Goal: Task Accomplishment & Management: Complete application form

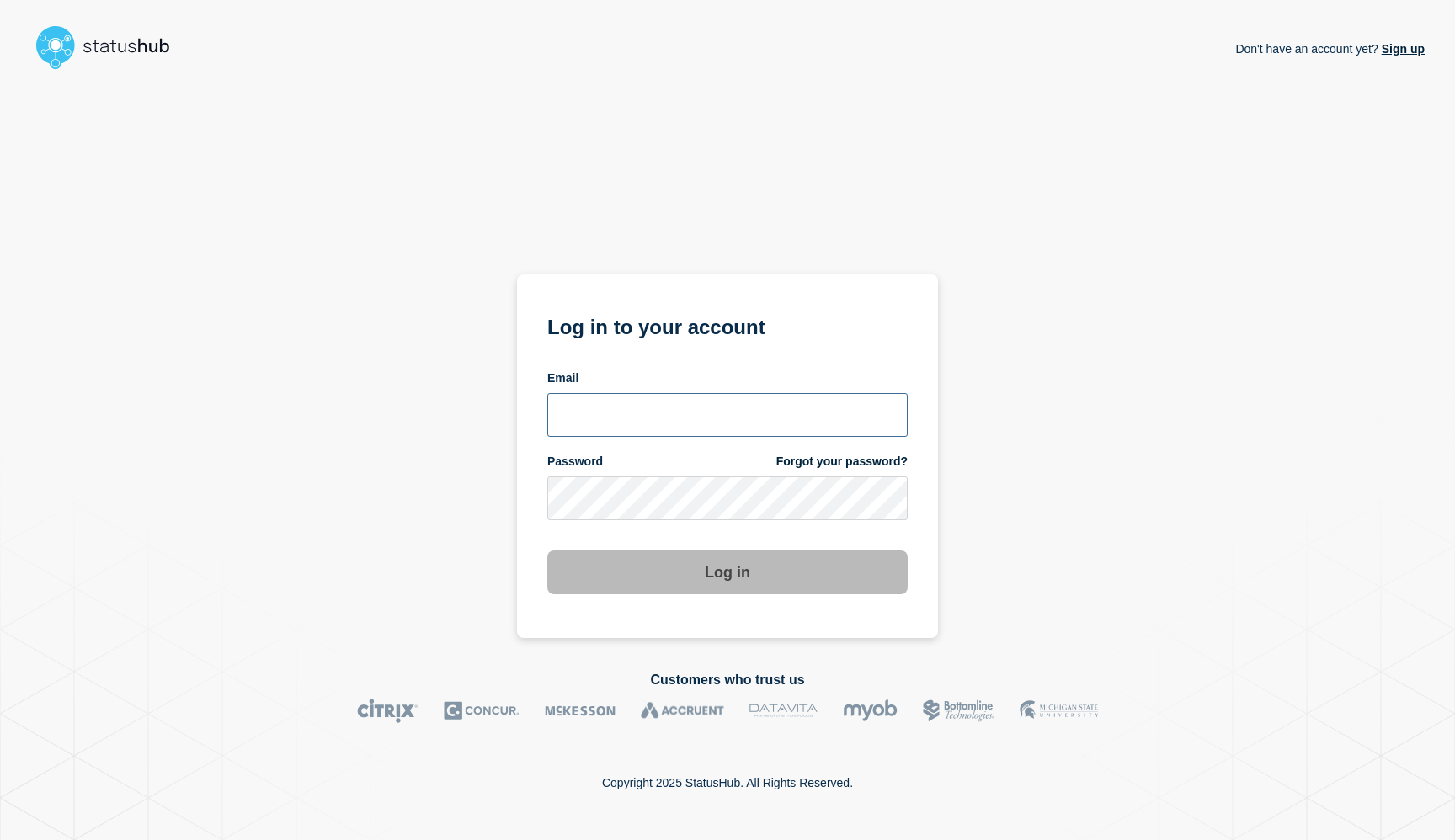
type input "[EMAIL_ADDRESS][DOMAIN_NAME]"
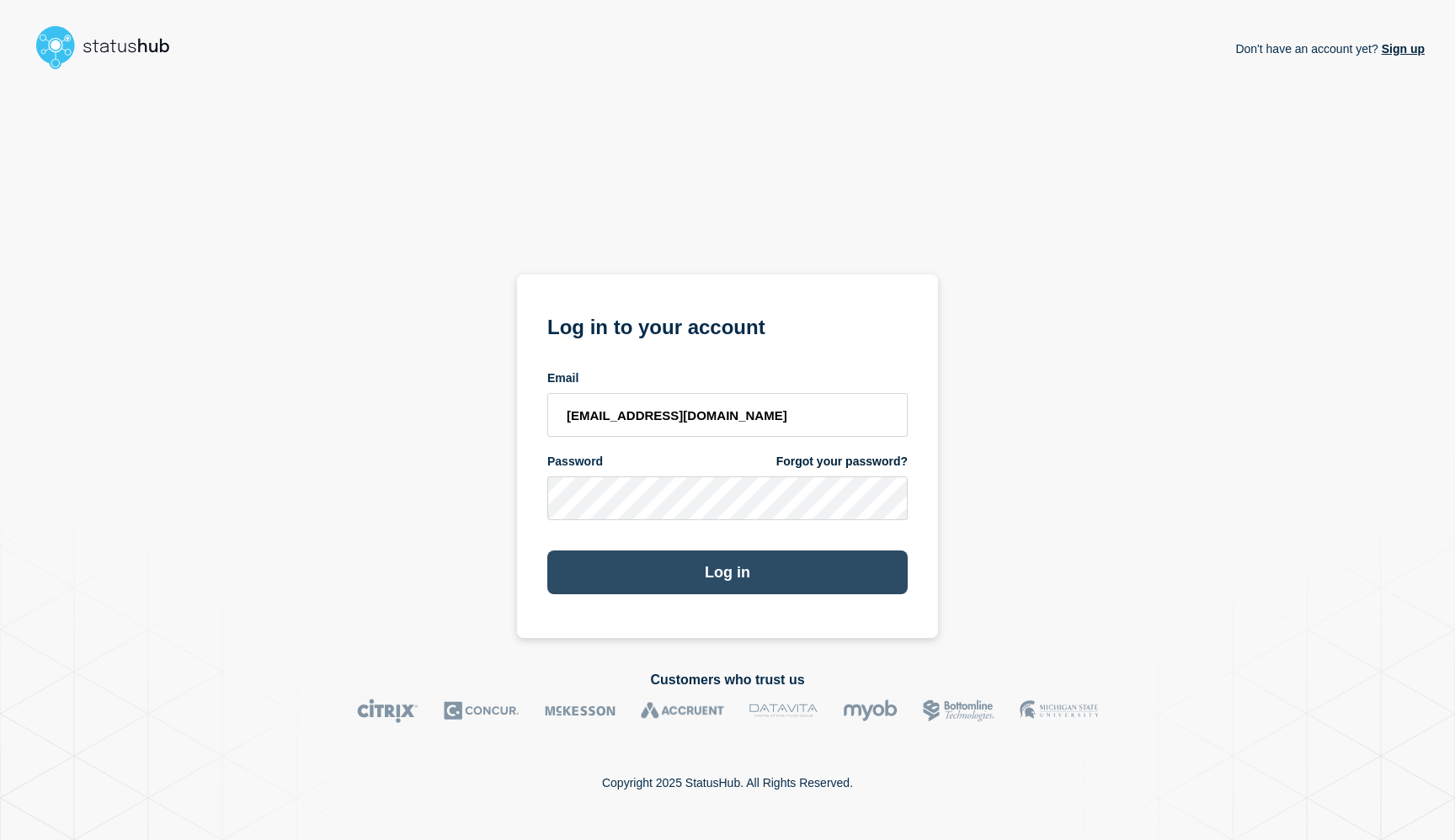
click at [693, 590] on button "Log in" at bounding box center [727, 572] width 360 height 44
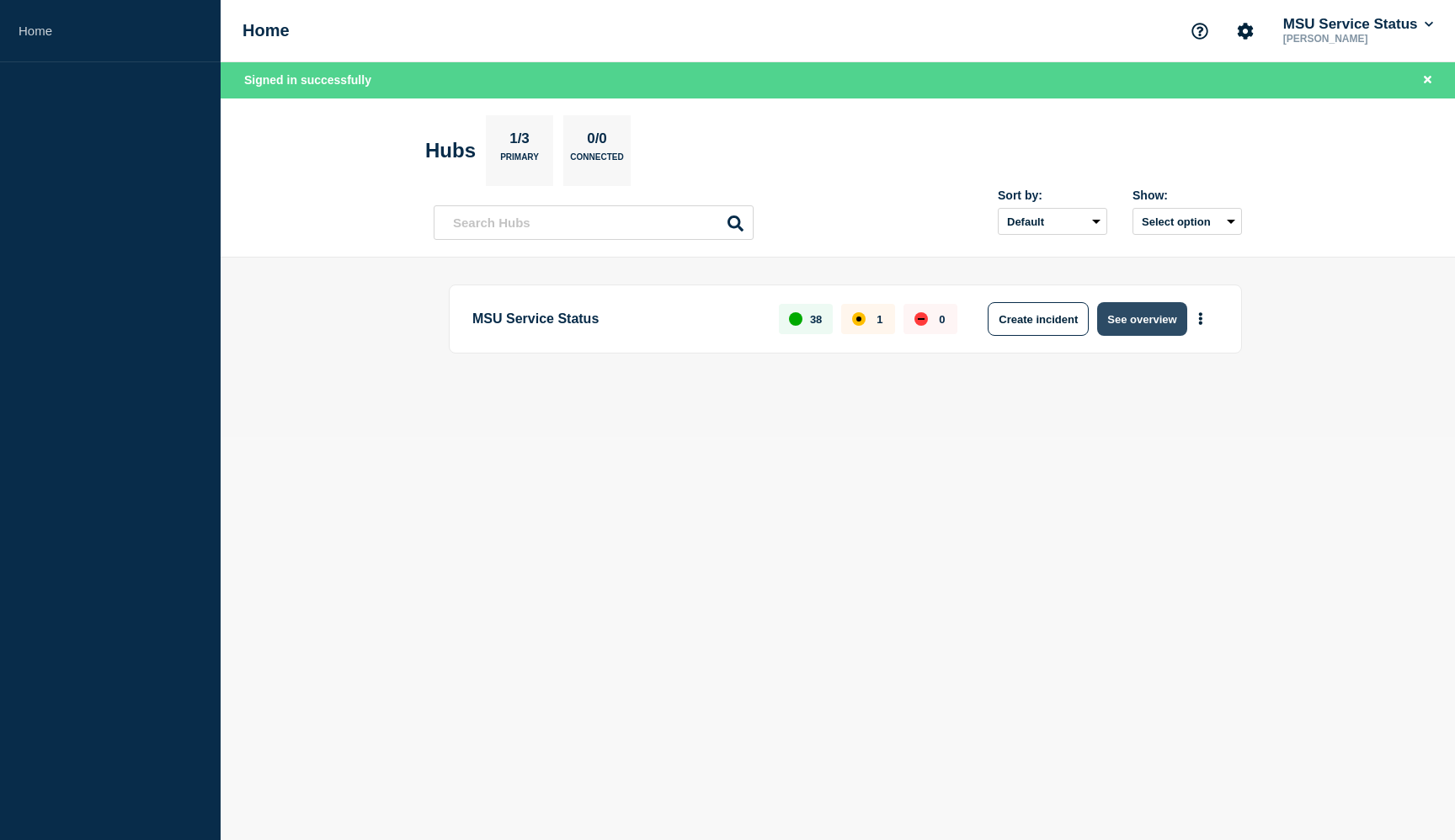
click at [1162, 308] on button "See overview" at bounding box center [1142, 318] width 90 height 33
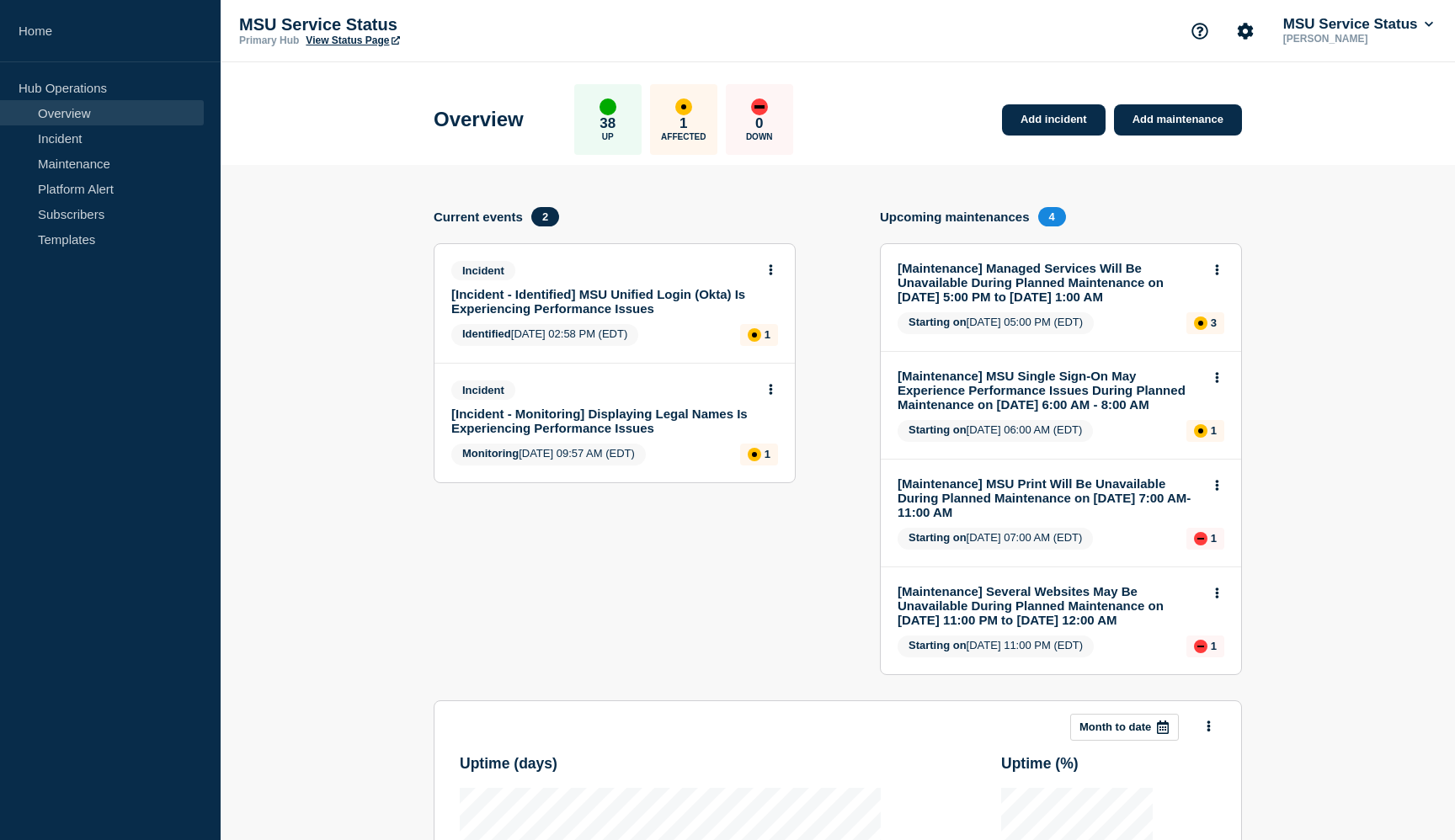
click at [588, 430] on link "[Incident - Monitoring] Displaying Legal Names Is Experiencing Performance Issu…" at bounding box center [603, 421] width 304 height 29
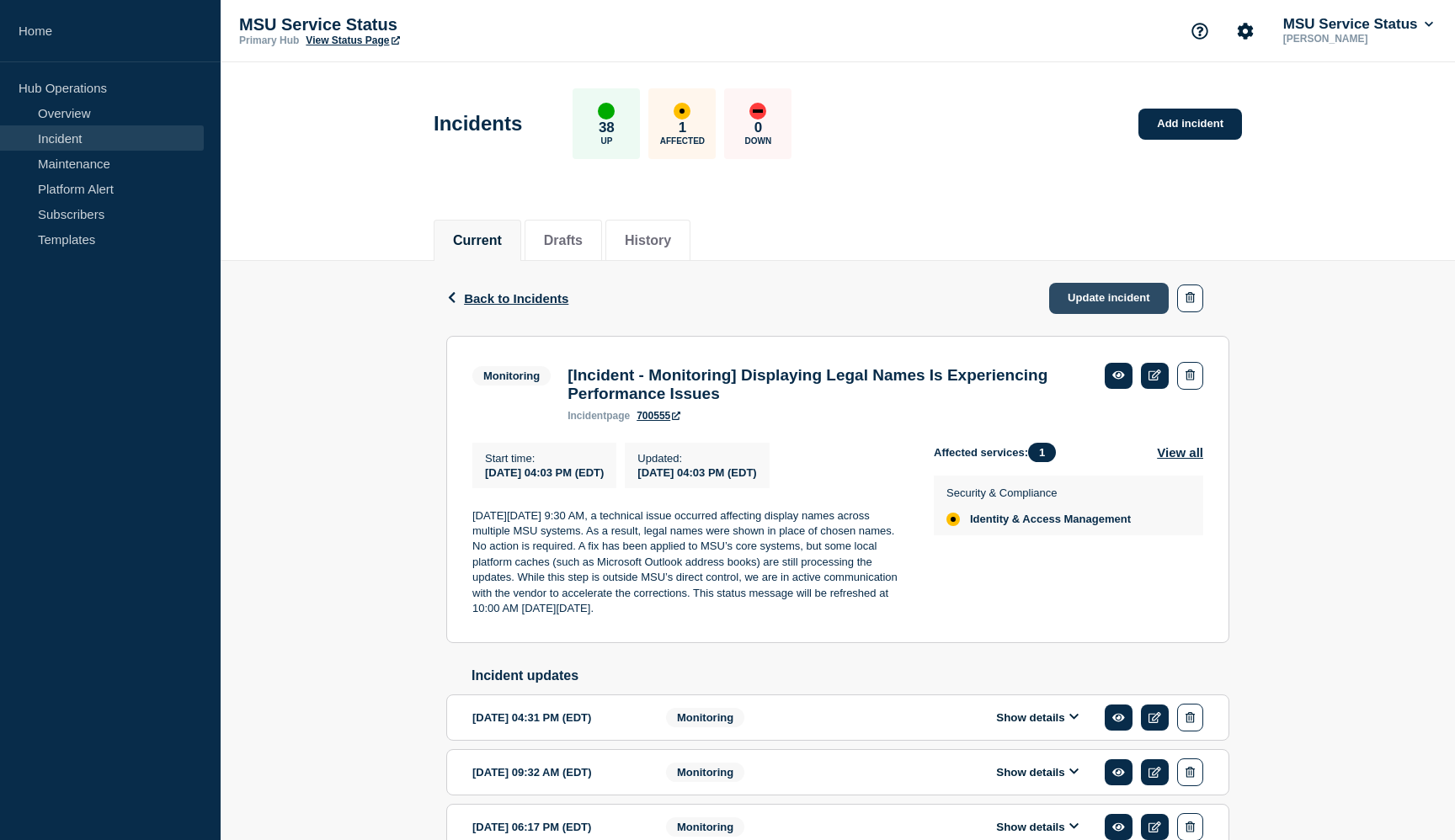
click at [1131, 294] on link "Update incident" at bounding box center [1108, 298] width 119 height 31
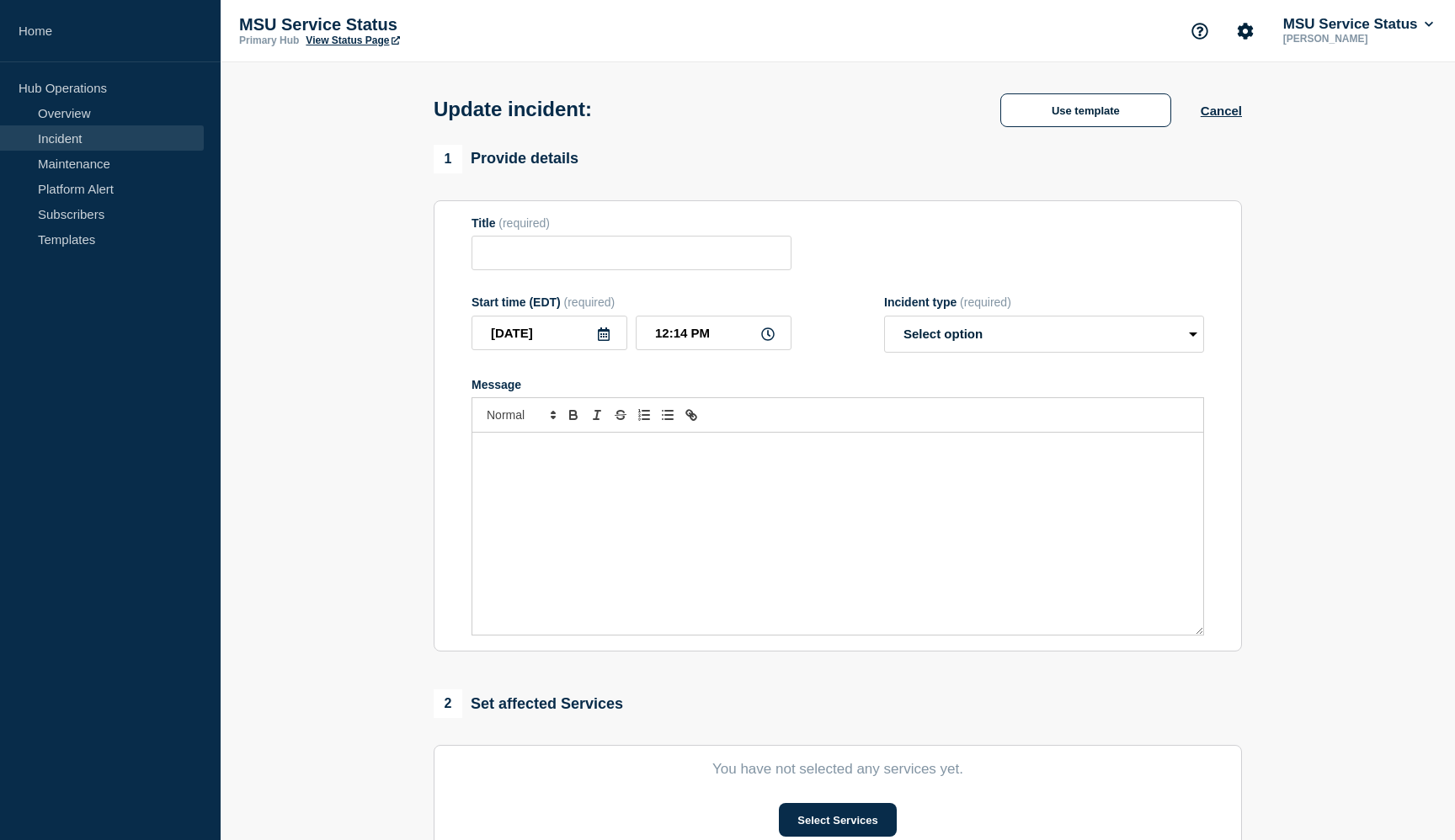
type input "[Incident - Monitoring] Displaying Legal Names Is Experiencing Performance Issu…"
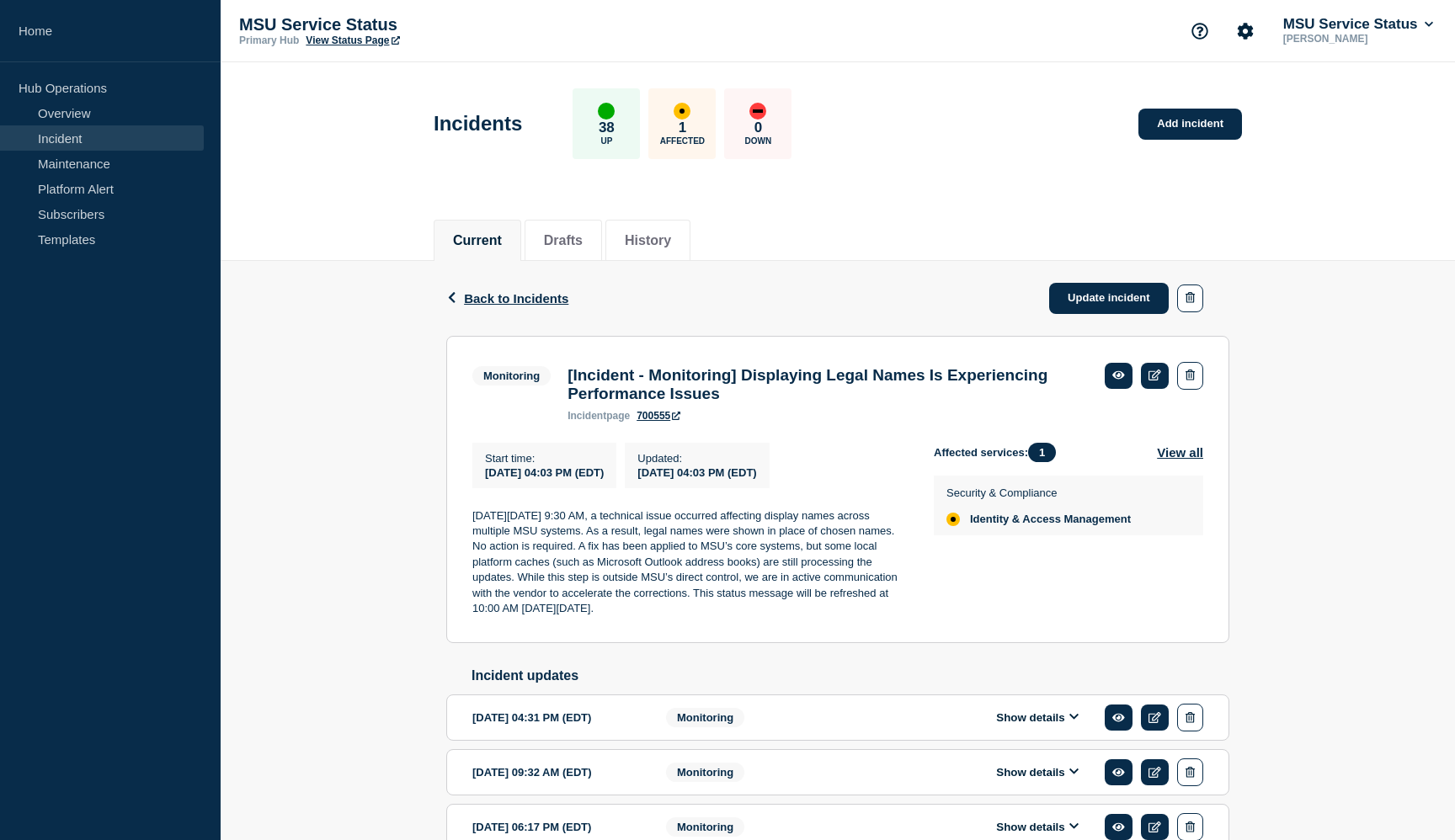
drag, startPoint x: 743, startPoint y: 626, endPoint x: 474, endPoint y: 532, distance: 285.0
click at [474, 532] on p "On Monday, August 11, 2025 at 9:30 AM, a technical issue occurred affecting dis…" at bounding box center [690, 563] width 434 height 109
copy p "On Monday, August 11, 2025 at 9:30 AM, a technical issue occurred affecting dis…"
click at [1114, 301] on link "Update incident" at bounding box center [1108, 298] width 119 height 31
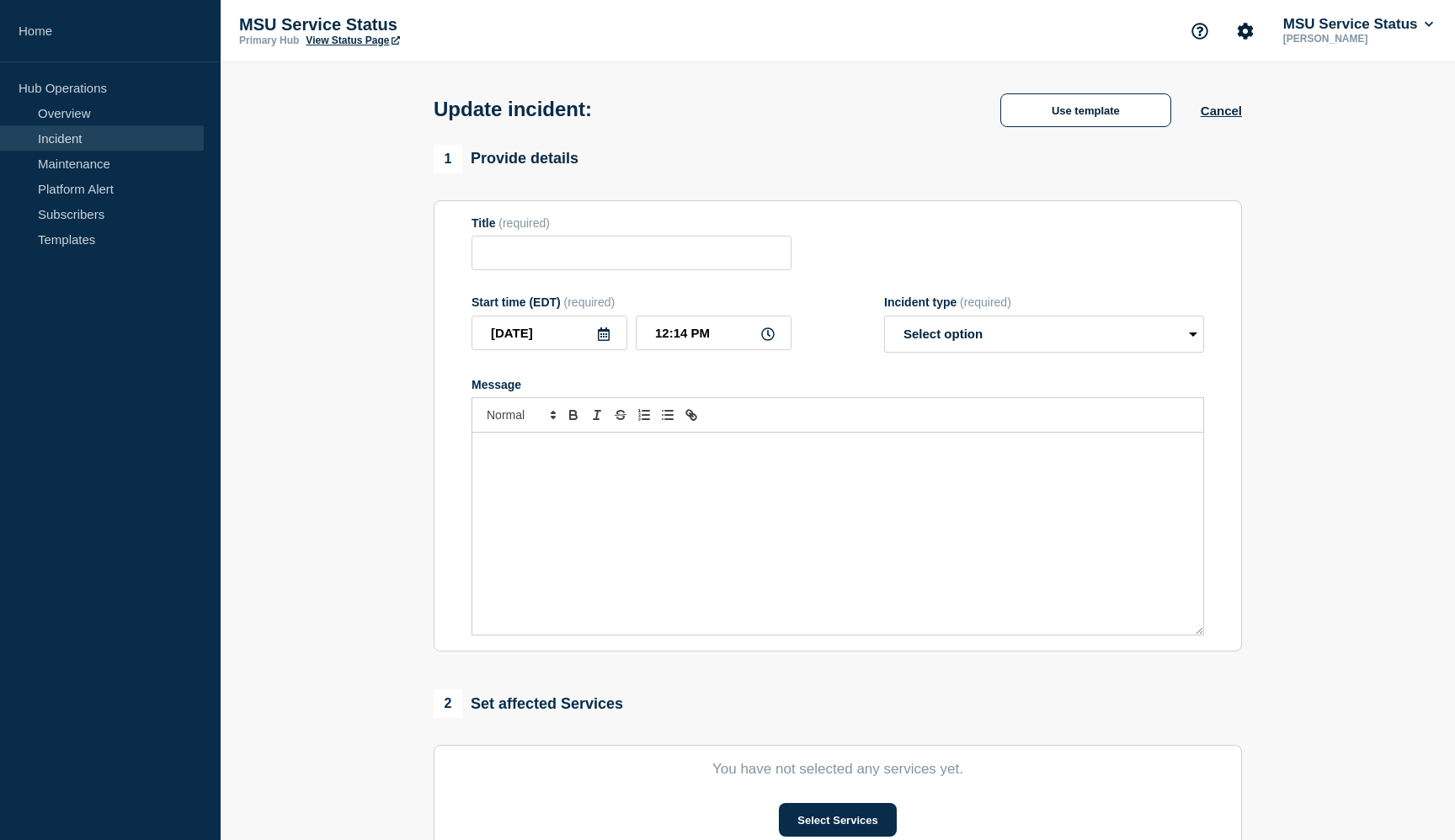
type input "[Incident - Monitoring] Displaying Legal Names Is Experiencing Performance Issu…"
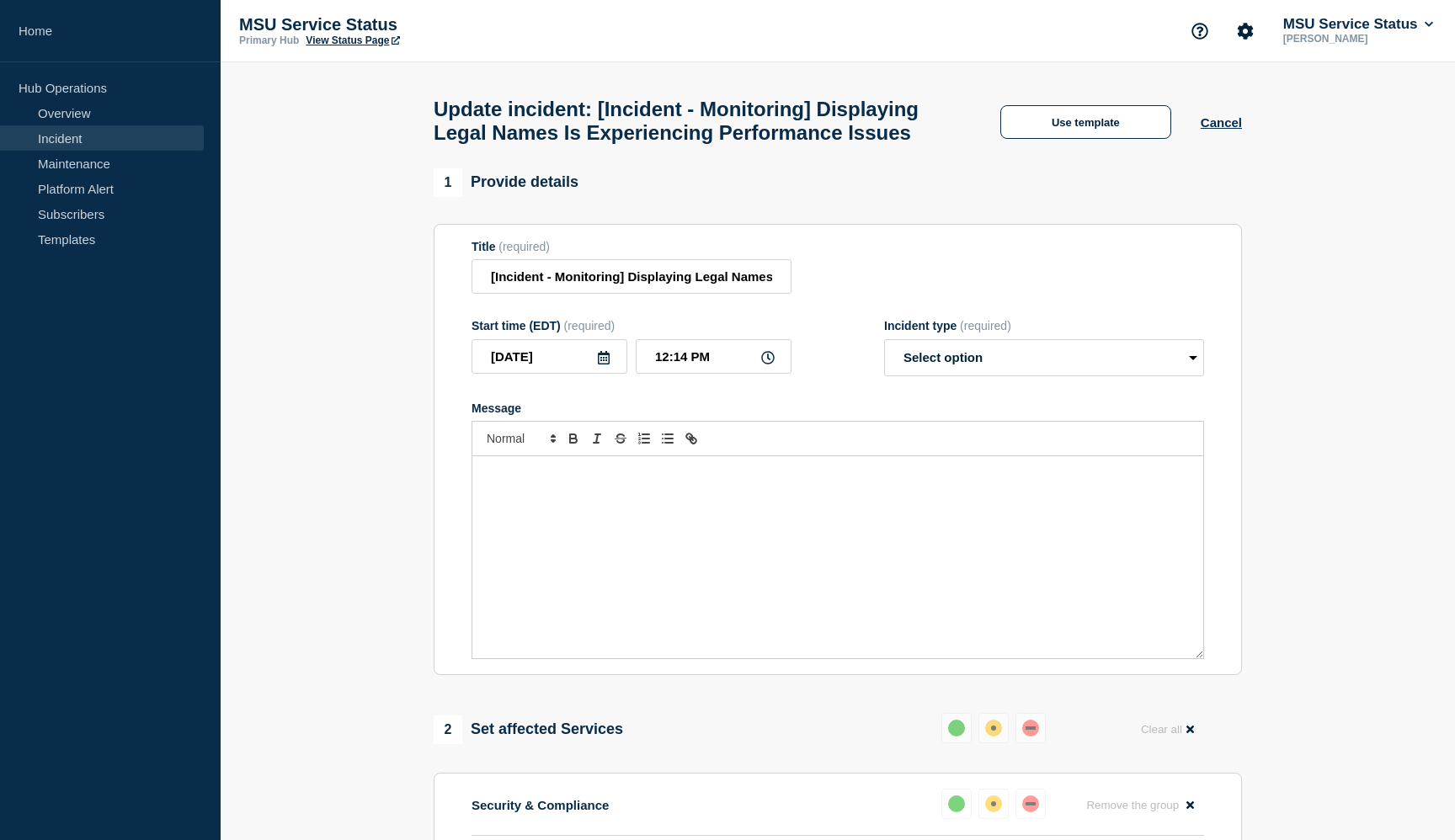
click at [728, 509] on div "Message" at bounding box center [838, 557] width 731 height 202
paste div "Message"
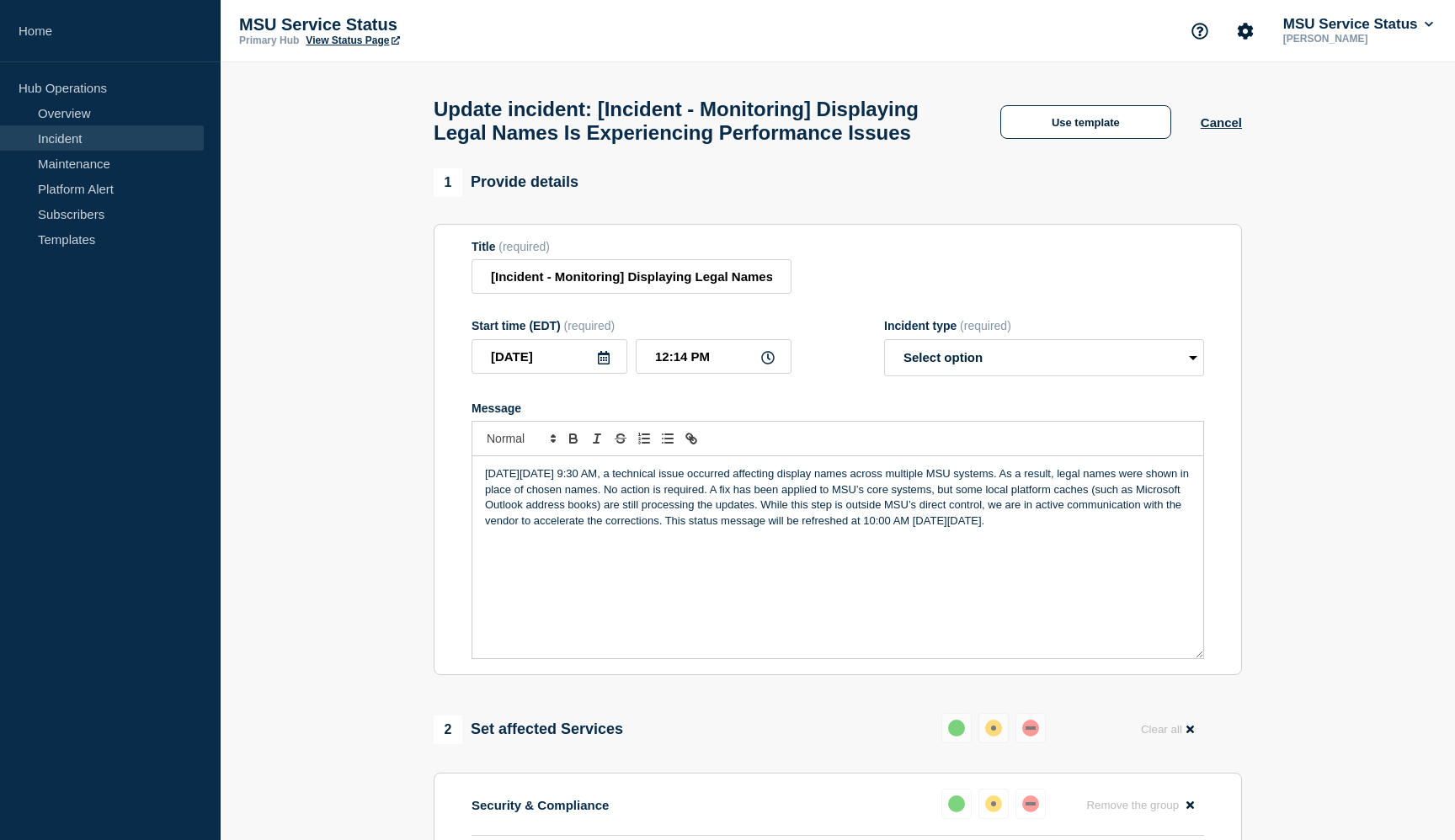
click at [1094, 529] on p "On Monday, August 11, 2025 at 9:30 AM, a technical issue occurred affecting dis…" at bounding box center [838, 497] width 706 height 62
click at [1174, 529] on p "On Monday, August 11, 2025 at 9:30 AM, a technical issue occurred affecting dis…" at bounding box center [838, 497] width 706 height 62
click at [759, 529] on p "On Monday, August 11, 2025 at 9:30 AM, a technical issue occurred affecting dis…" at bounding box center [838, 497] width 706 height 62
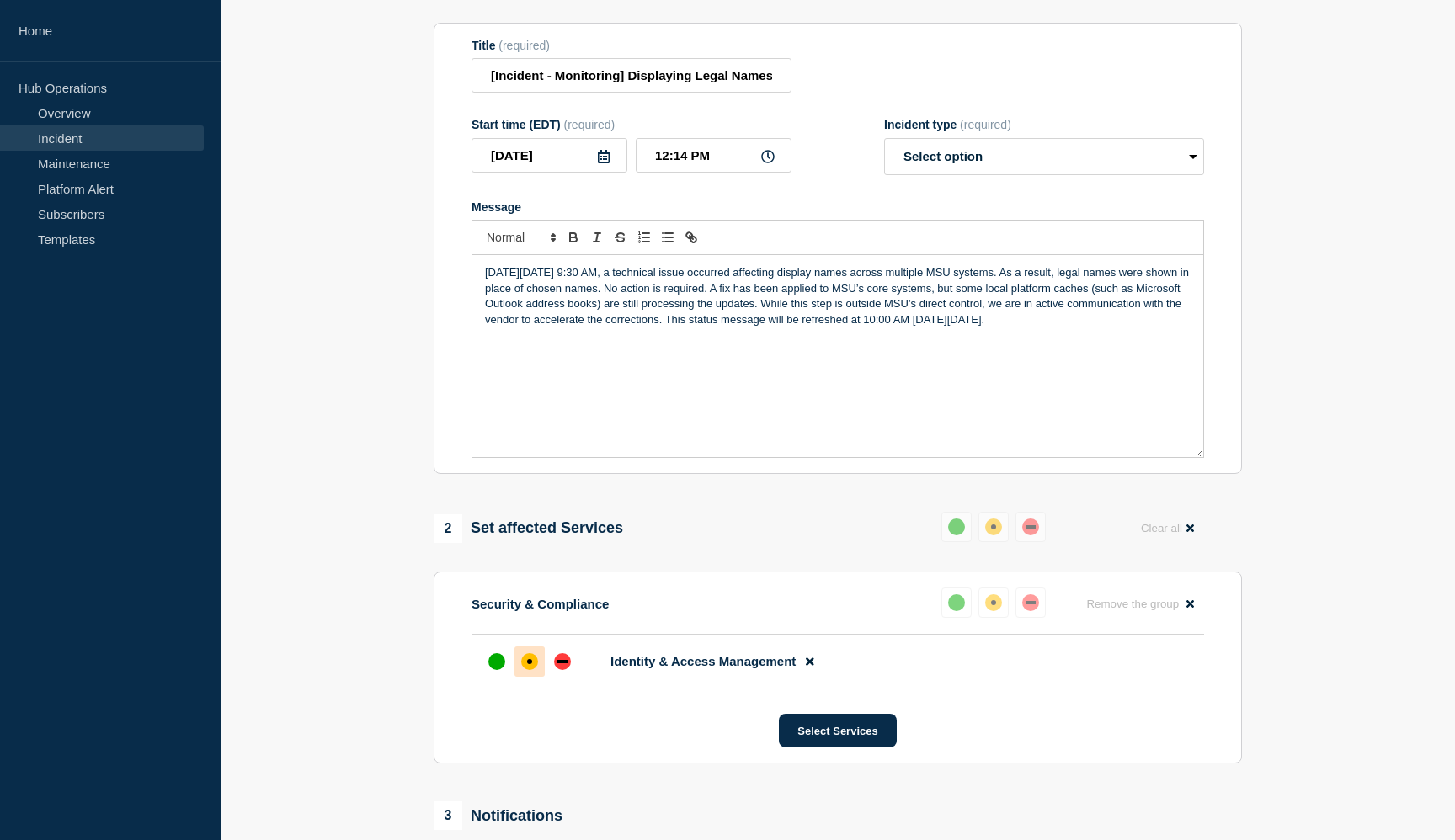
scroll to position [124, 0]
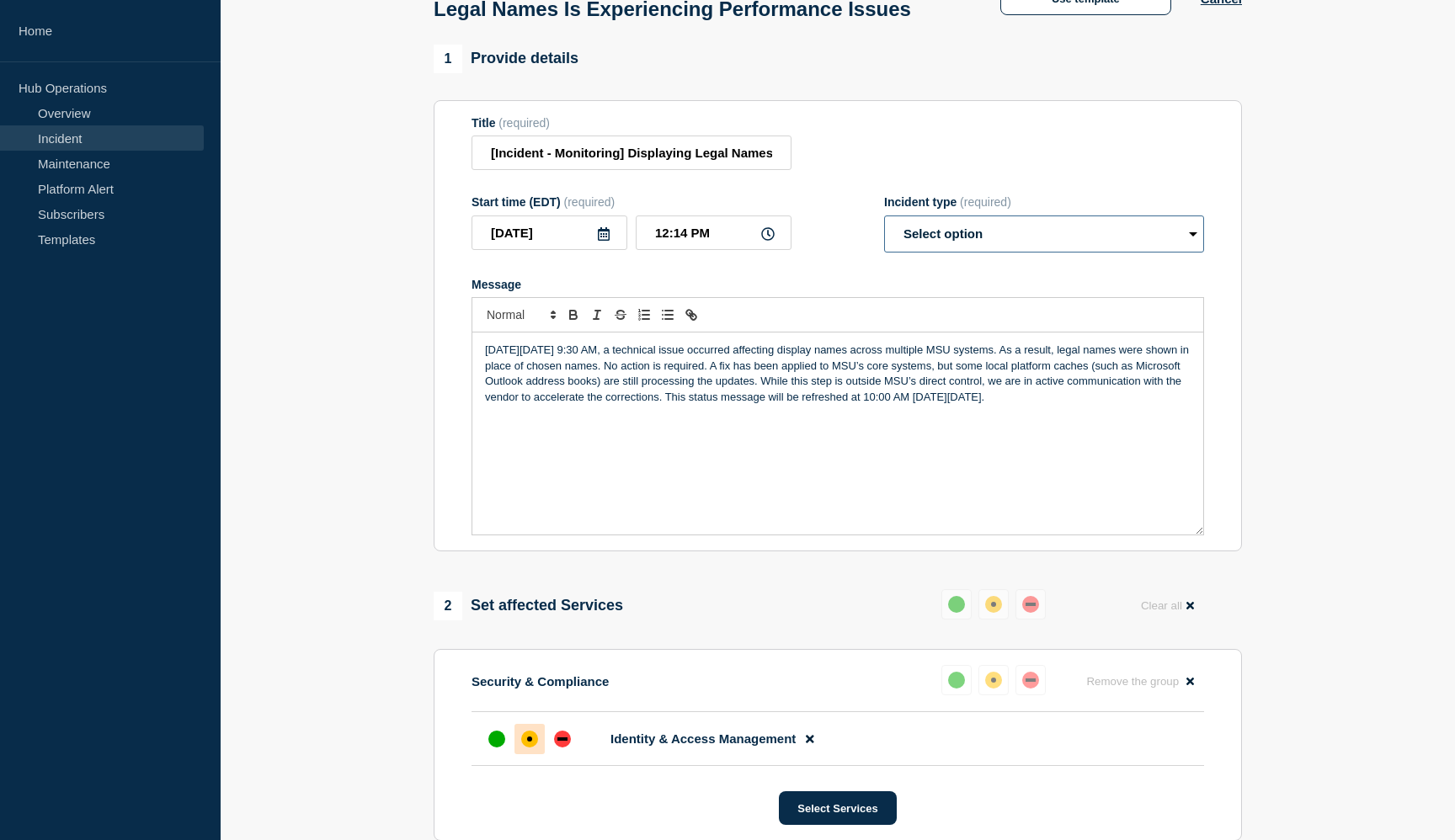
click at [989, 252] on select "Select option Investigating Identified Monitoring Resolved" at bounding box center [1044, 233] width 320 height 37
select select "monitoring"
click at [884, 231] on select "Select option Investigating Identified Monitoring Resolved" at bounding box center [1044, 233] width 320 height 37
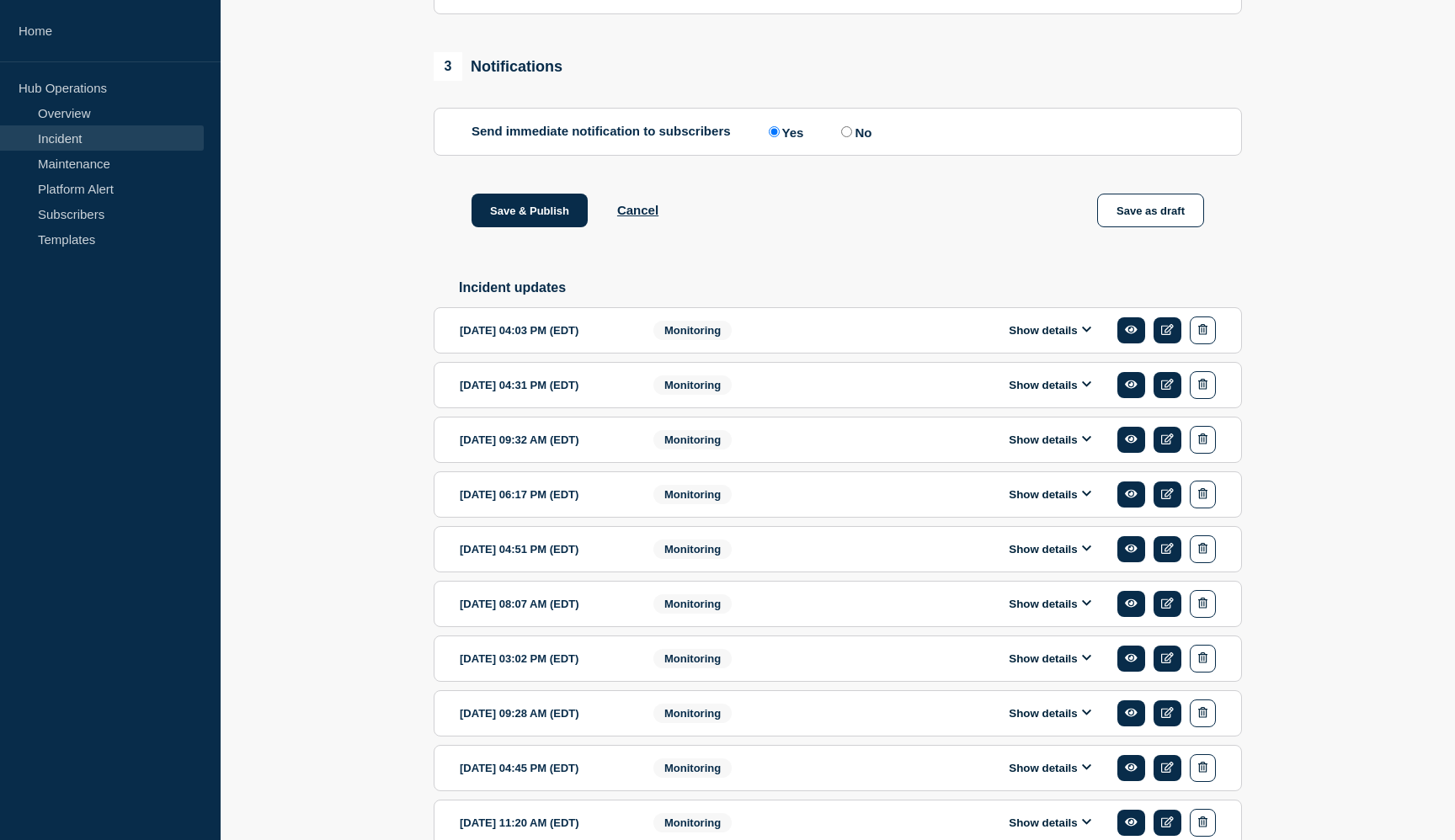
scroll to position [951, 0]
click at [522, 227] on button "Save & Publish" at bounding box center [530, 209] width 116 height 33
